Goal: Communication & Community: Participate in discussion

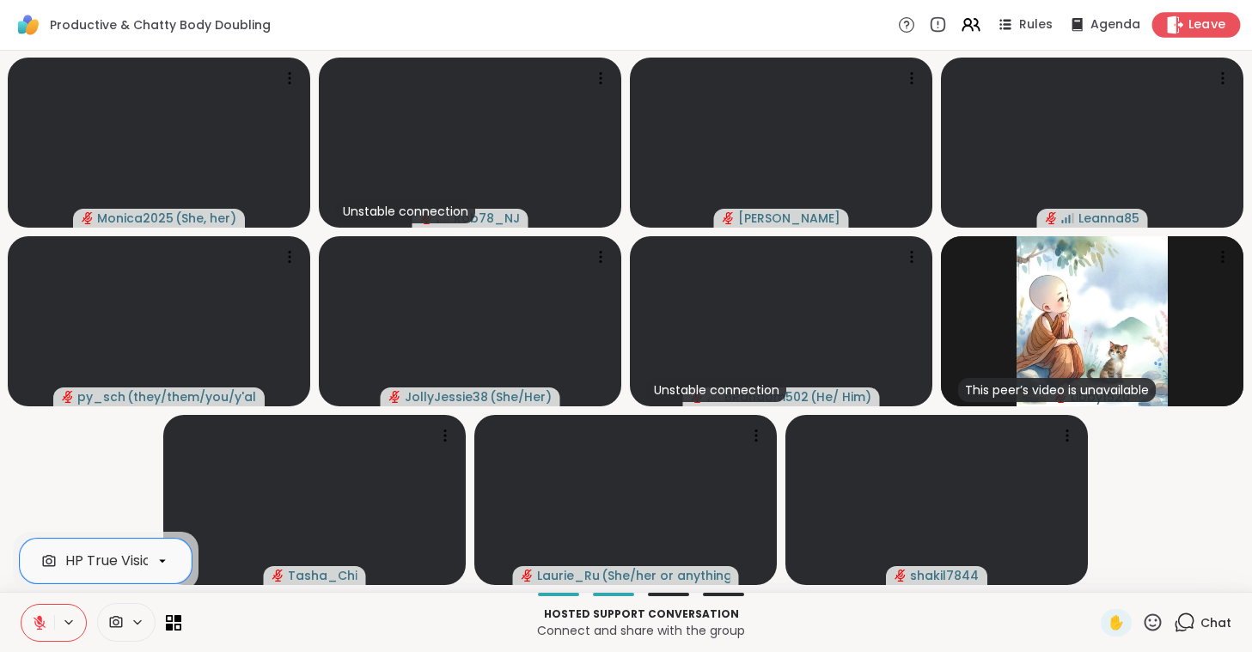
click at [1199, 13] on div "Leave" at bounding box center [1196, 24] width 88 height 25
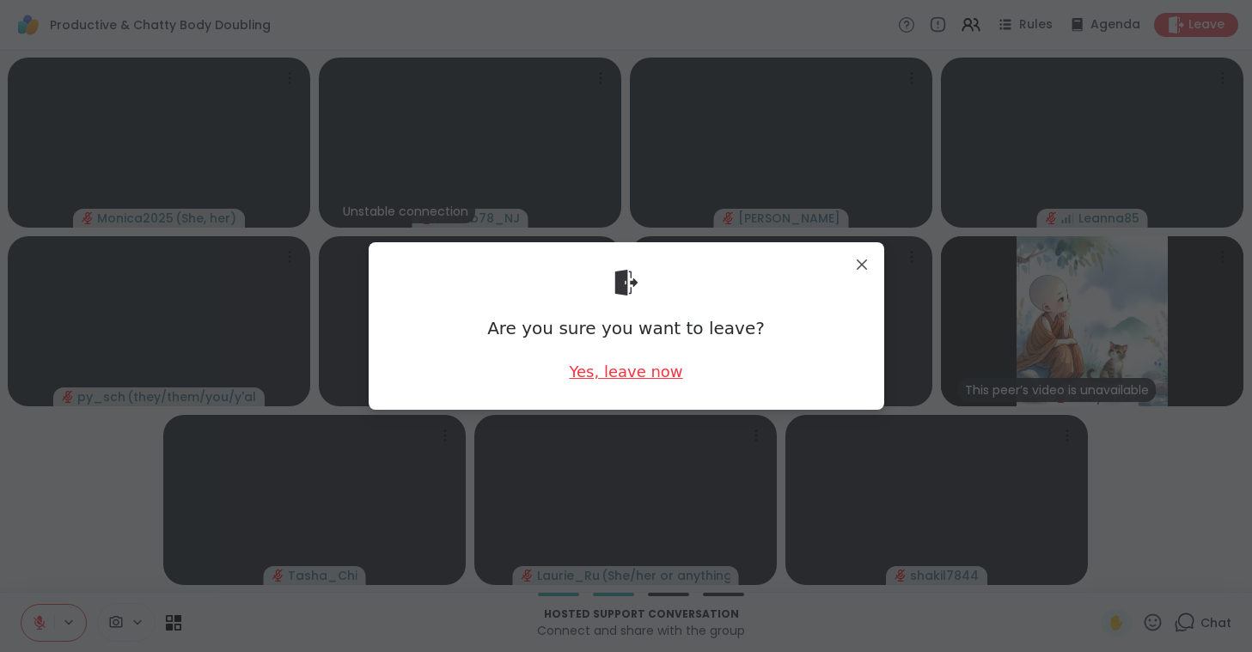
click at [618, 369] on div "Yes, leave now" at bounding box center [625, 371] width 113 height 21
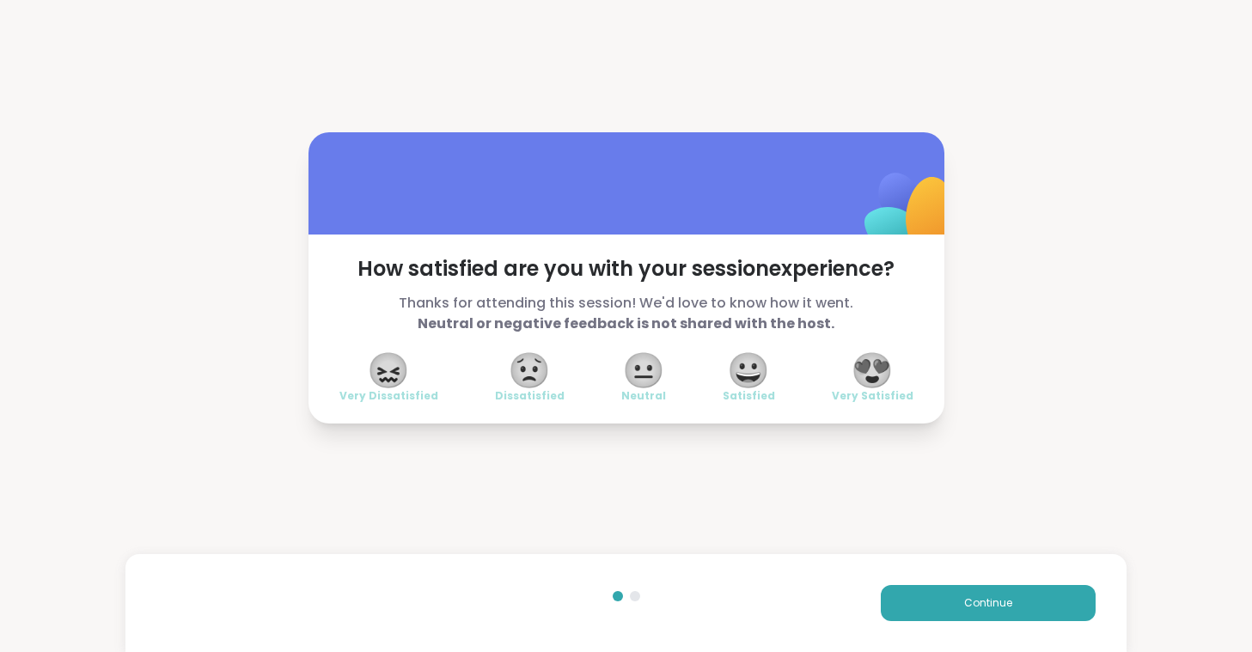
click at [873, 363] on span "😍" at bounding box center [872, 370] width 43 height 31
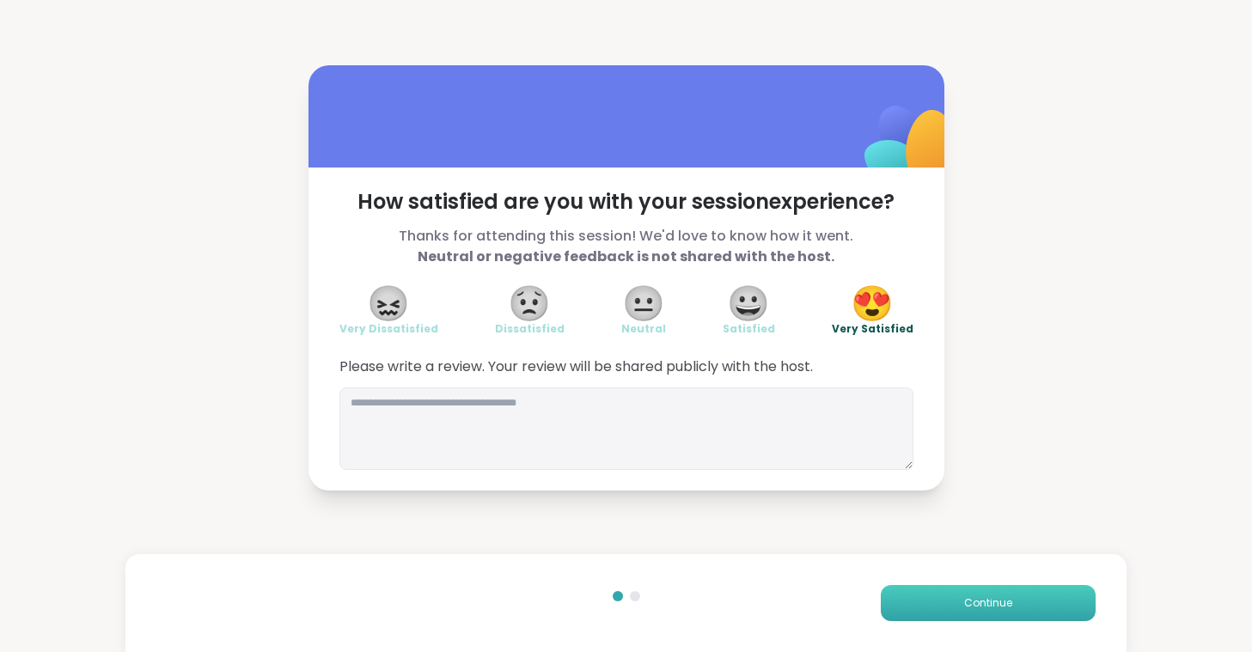
click at [1006, 592] on button "Continue" at bounding box center [988, 603] width 215 height 36
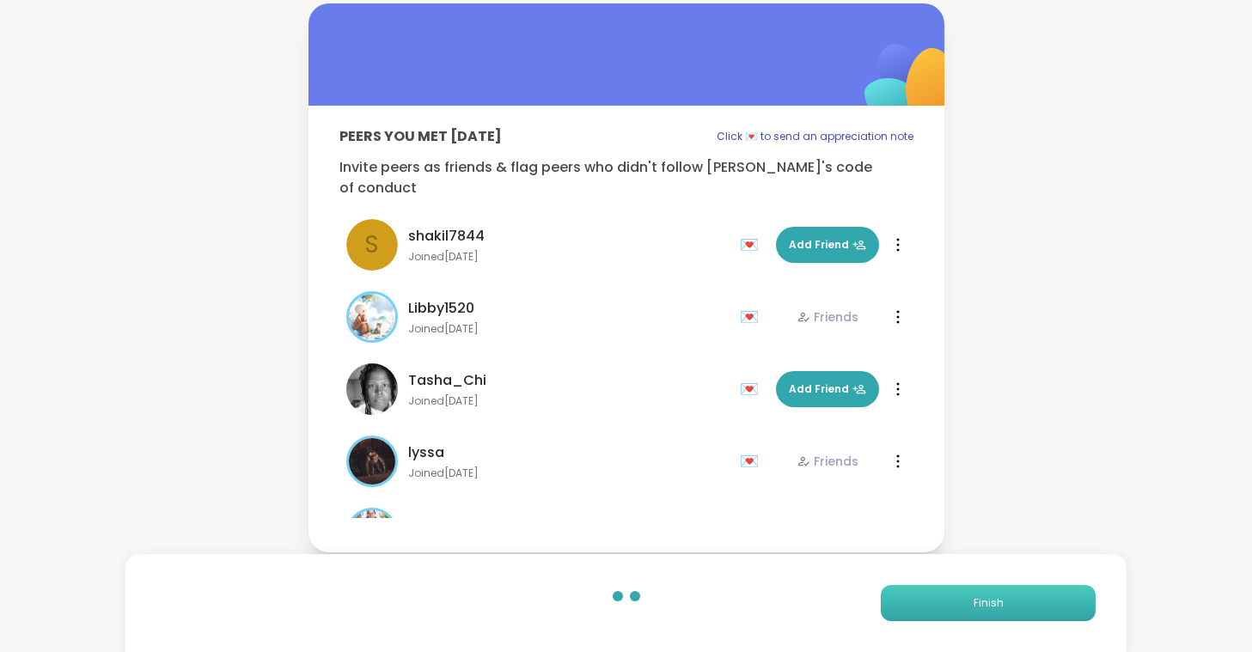
click at [1006, 592] on button "Finish" at bounding box center [988, 603] width 215 height 36
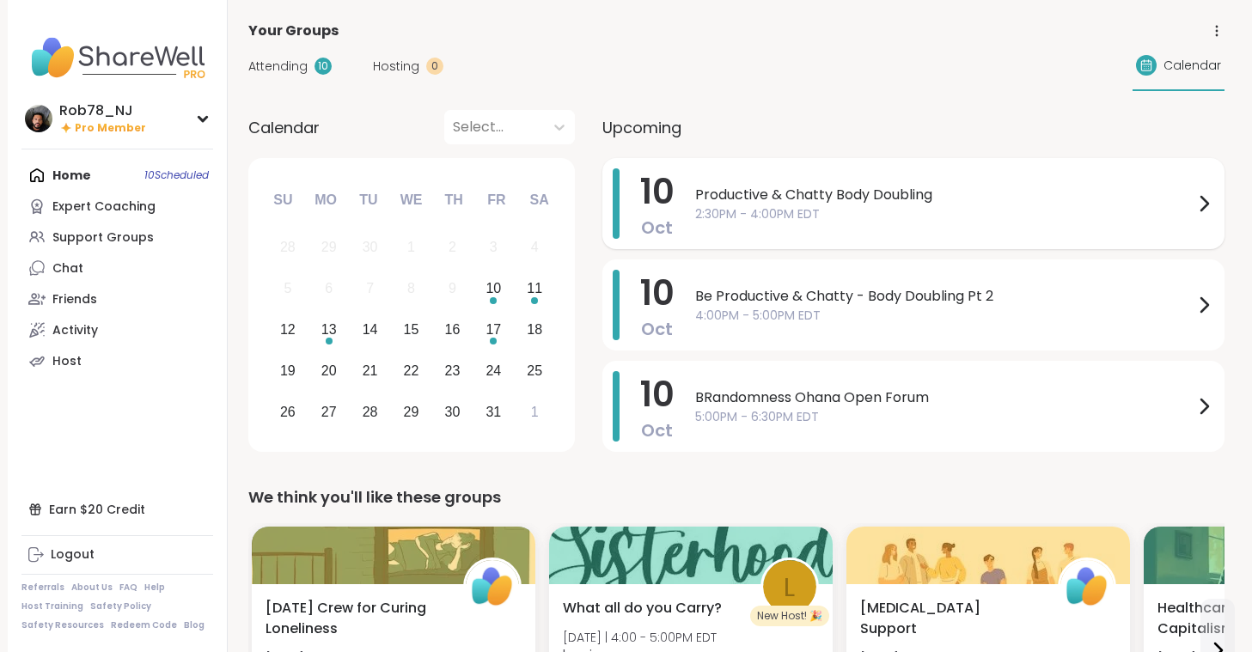
click at [809, 224] on div "Productive & Chatty Body Doubling 2:30PM - 4:00PM EDT" at bounding box center [954, 203] width 519 height 70
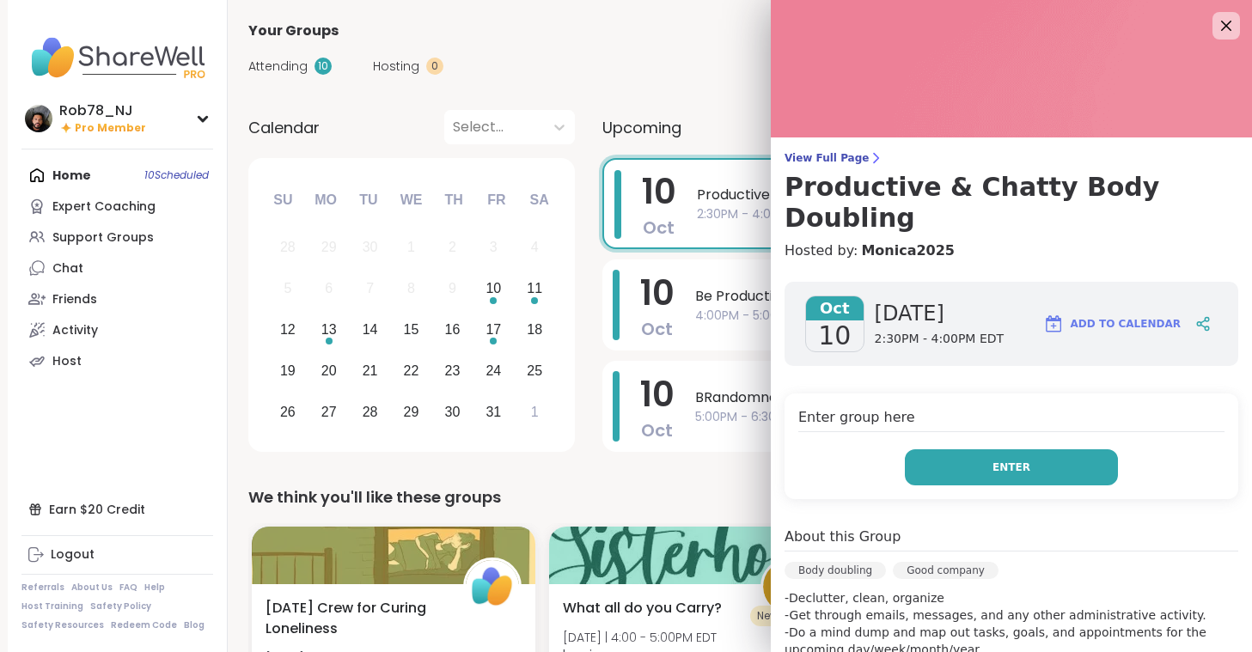
click at [1025, 460] on span "Enter" at bounding box center [1011, 467] width 38 height 15
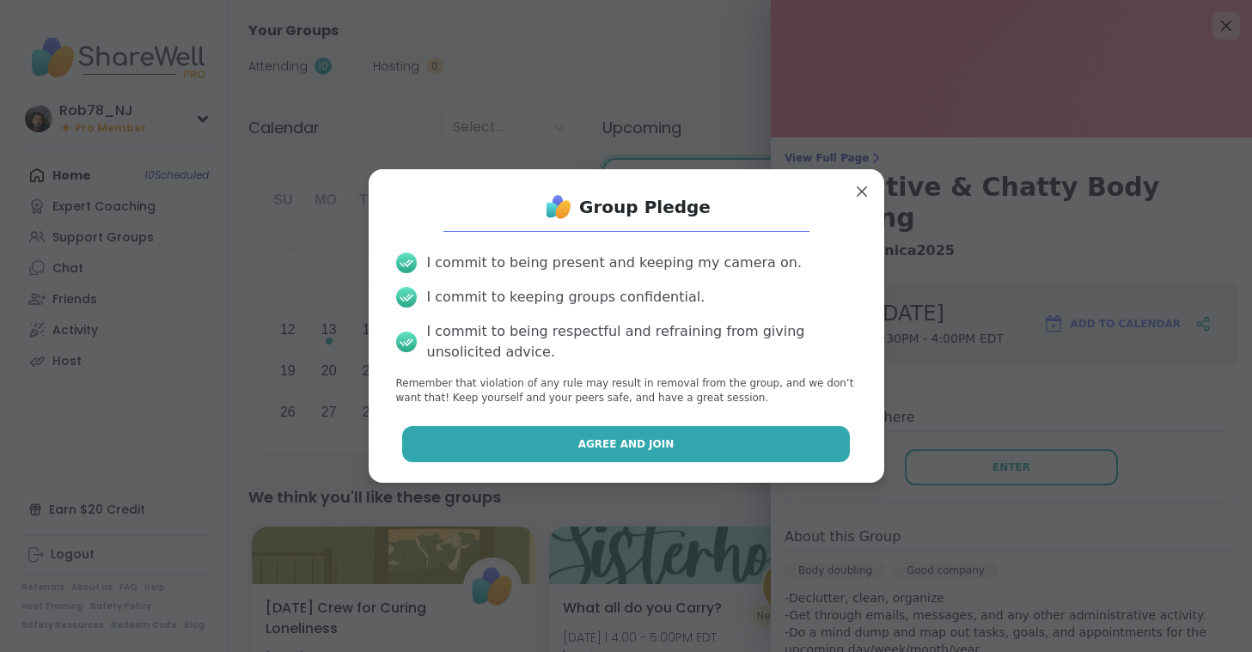
click at [686, 438] on button "Agree and Join" at bounding box center [626, 444] width 448 height 36
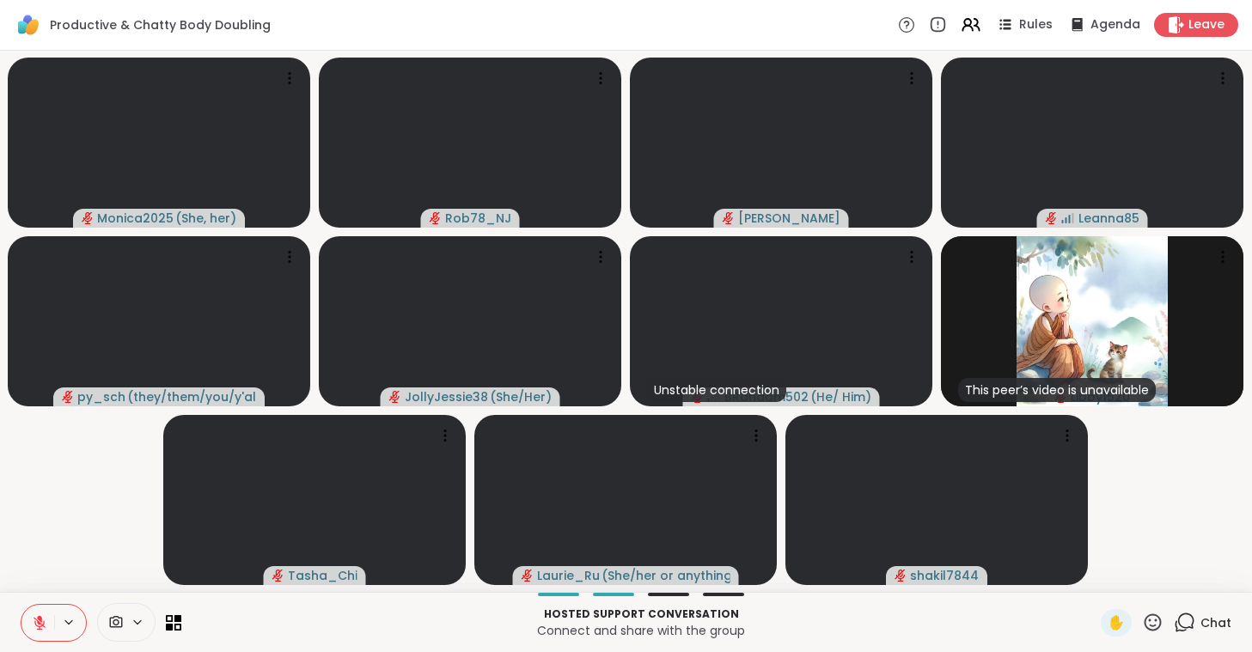
click at [131, 620] on icon at bounding box center [138, 622] width 14 height 15
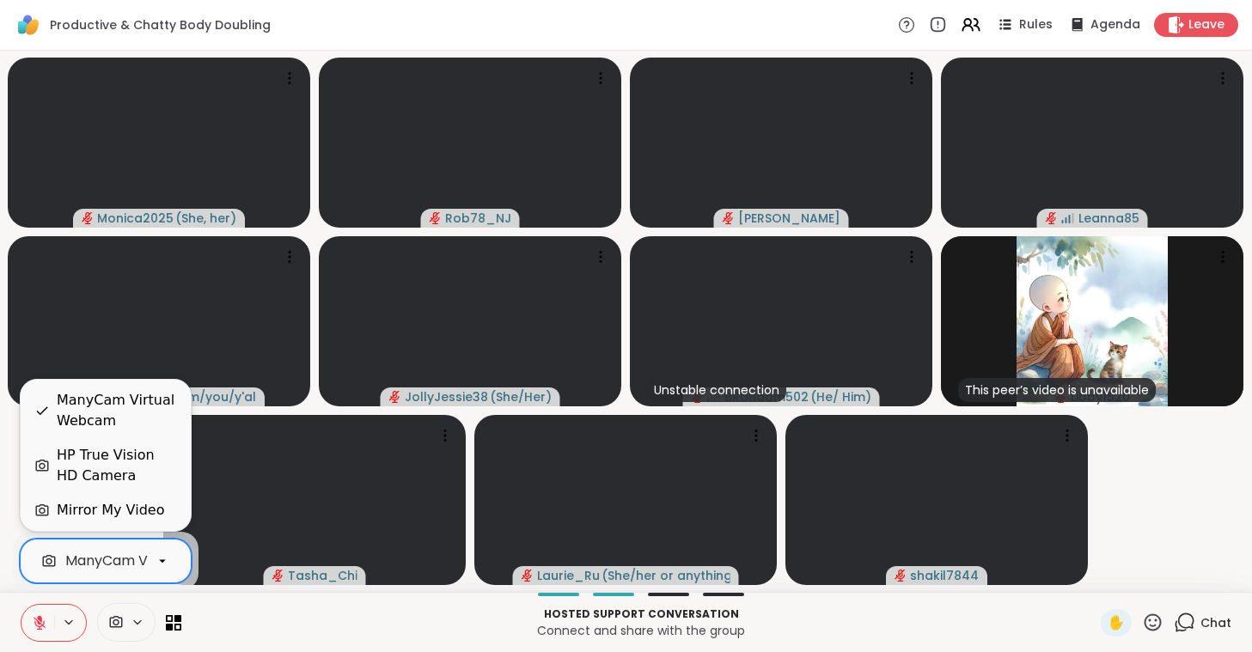
click at [136, 564] on div "ManyCam Virtual Webcam" at bounding box center [156, 561] width 183 height 21
click at [122, 467] on div "HP True Vision HD Camera" at bounding box center [117, 465] width 120 height 41
